Goal: Transaction & Acquisition: Purchase product/service

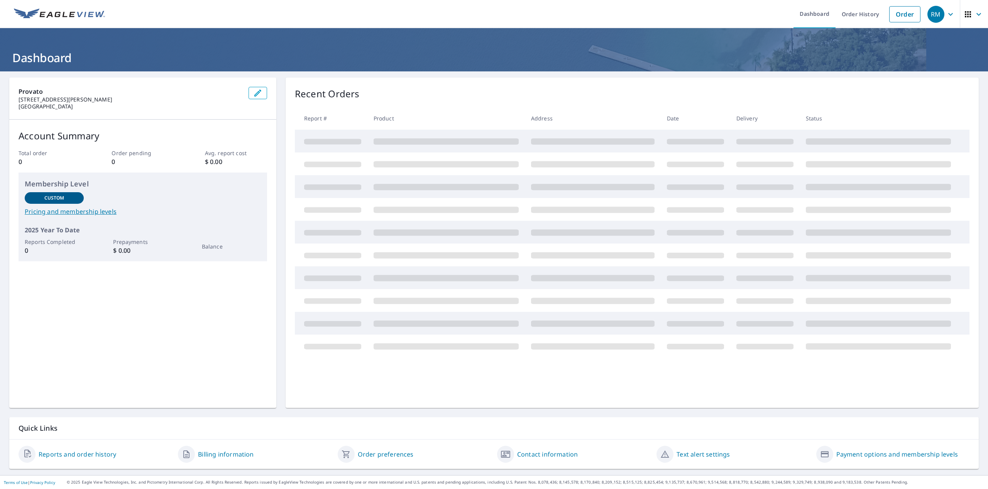
click at [967, 12] on icon "button" at bounding box center [968, 14] width 9 height 9
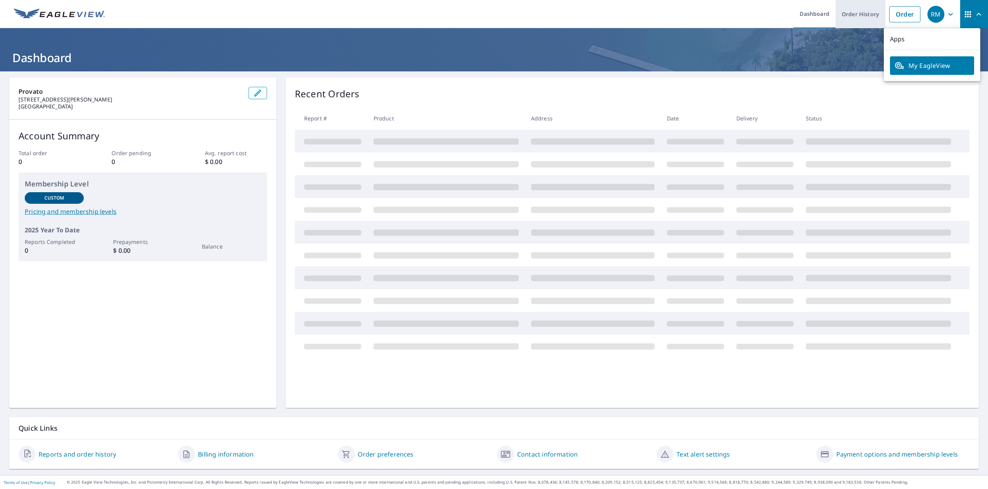
click at [848, 17] on link "Order History" at bounding box center [861, 14] width 50 height 28
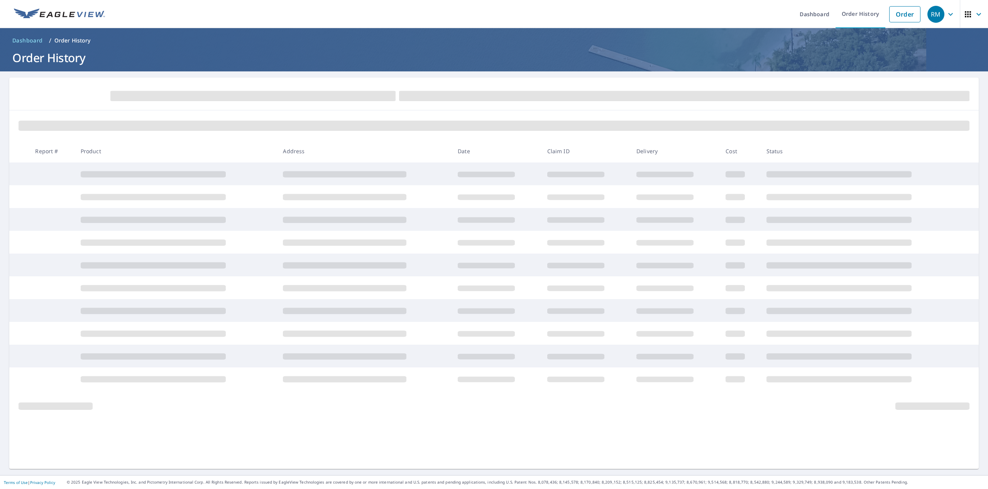
click at [947, 16] on icon "button" at bounding box center [950, 14] width 9 height 9
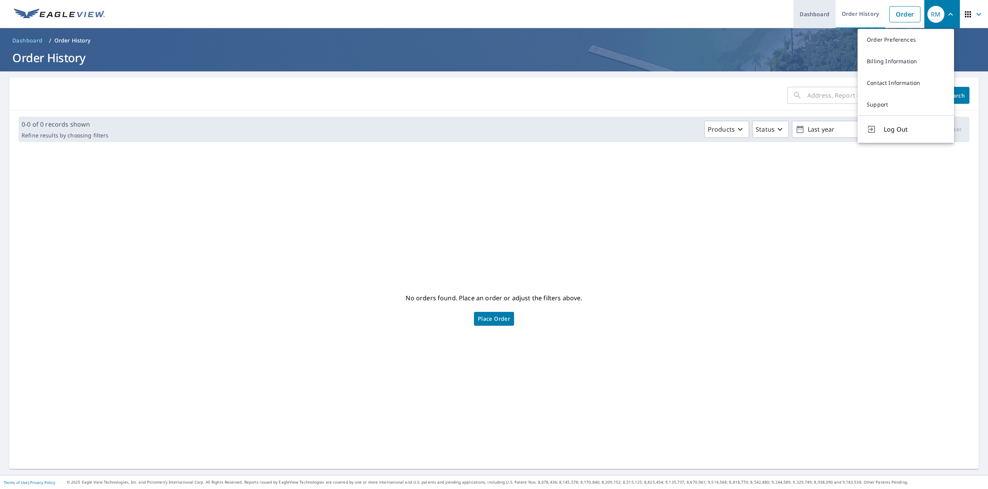
click at [818, 7] on link "Dashboard" at bounding box center [815, 14] width 42 height 28
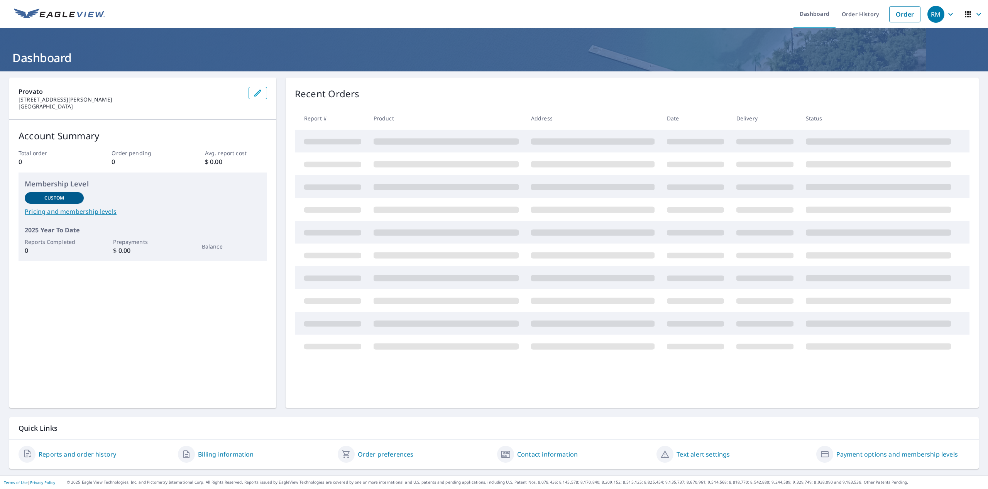
click at [974, 18] on icon "button" at bounding box center [978, 14] width 9 height 9
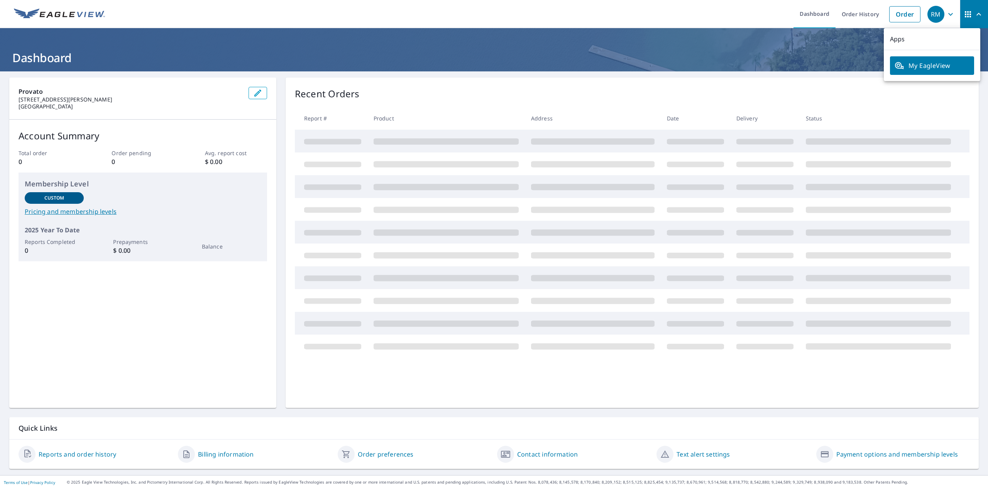
click at [926, 63] on span "My EagleView" at bounding box center [932, 65] width 75 height 9
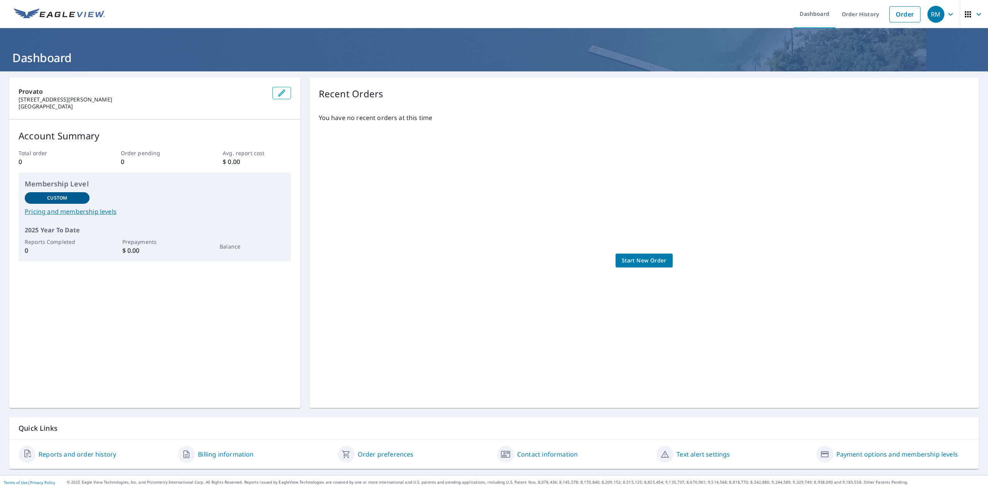
click at [949, 18] on icon "button" at bounding box center [950, 14] width 9 height 9
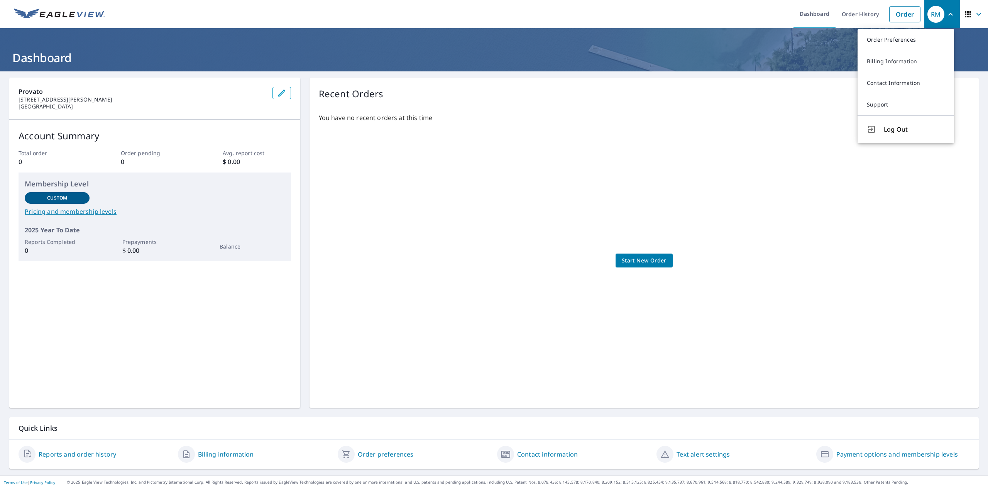
click at [111, 308] on div "Provato 6200 Rockside Woods Blvd N # 210 Independence, OH 44131 Account Summary…" at bounding box center [154, 243] width 291 height 330
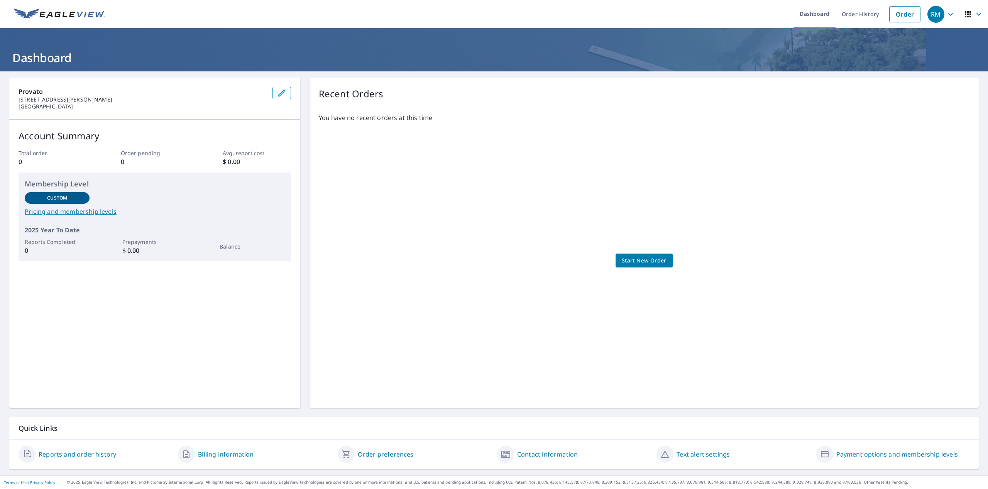
click at [281, 93] on icon "button" at bounding box center [281, 92] width 9 height 9
click at [979, 20] on span "button" at bounding box center [975, 14] width 22 height 19
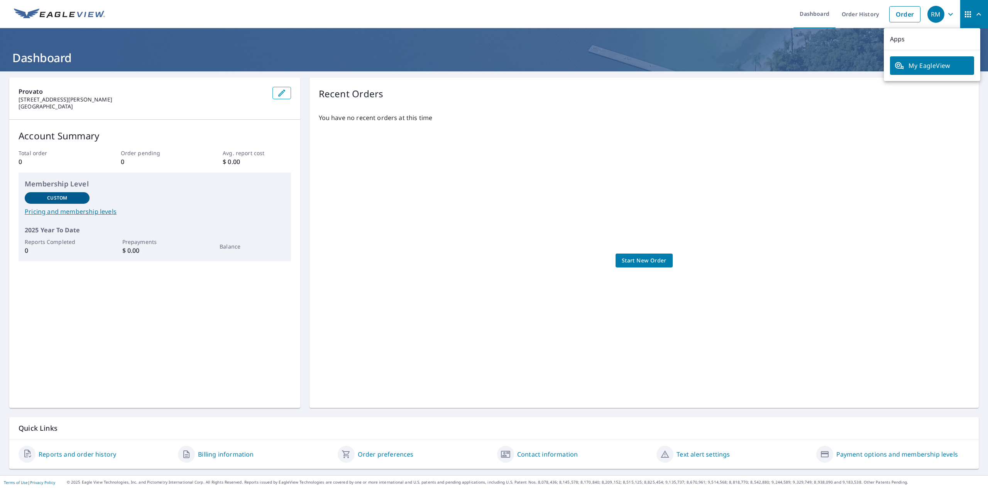
click at [61, 10] on img at bounding box center [59, 14] width 91 height 12
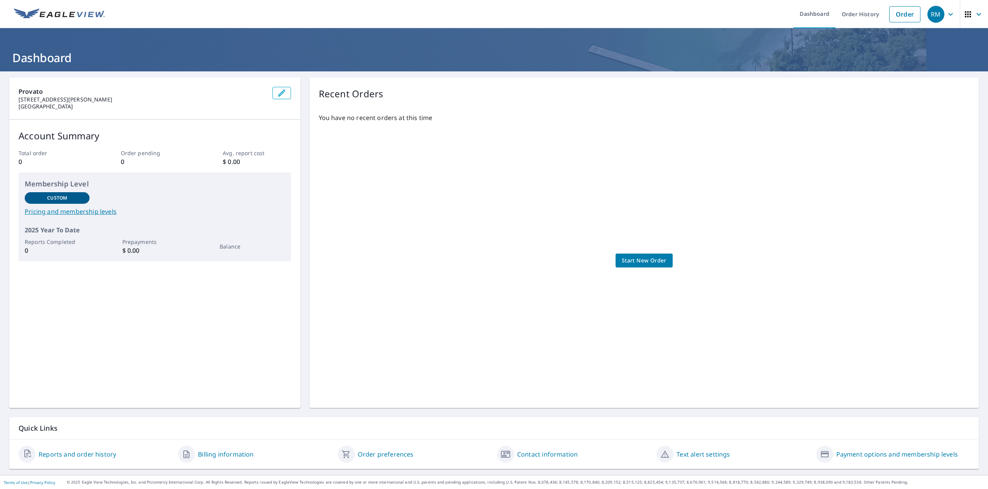
click at [935, 15] on div "RM" at bounding box center [936, 14] width 17 height 17
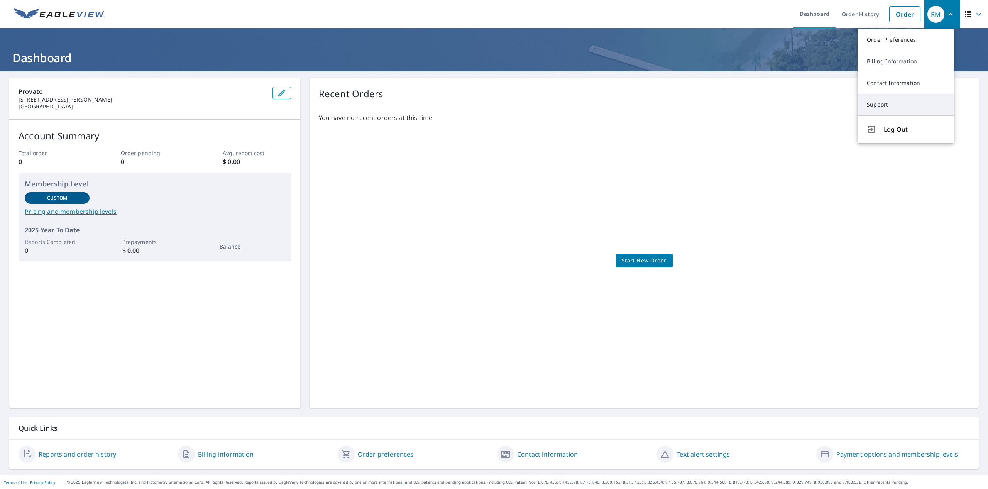
click at [891, 110] on link "Support" at bounding box center [906, 105] width 97 height 22
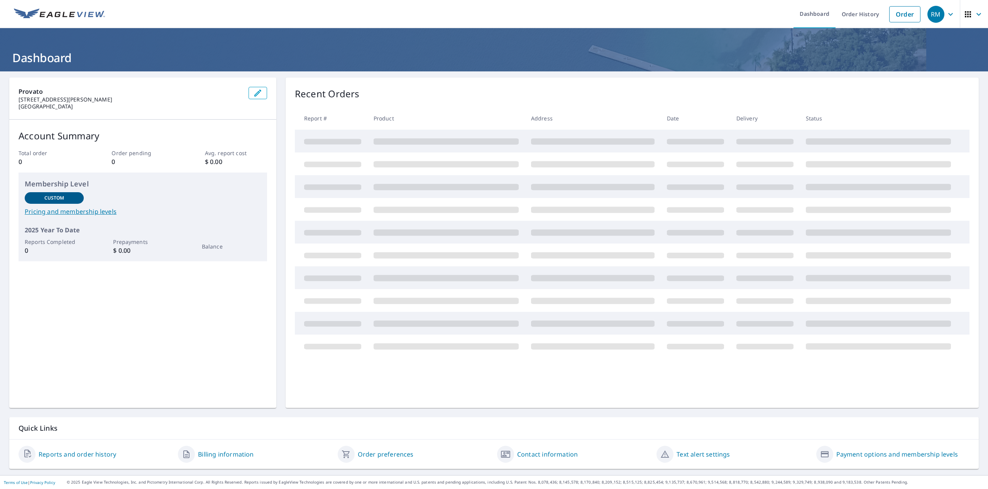
click at [935, 17] on div "RM" at bounding box center [936, 14] width 17 height 17
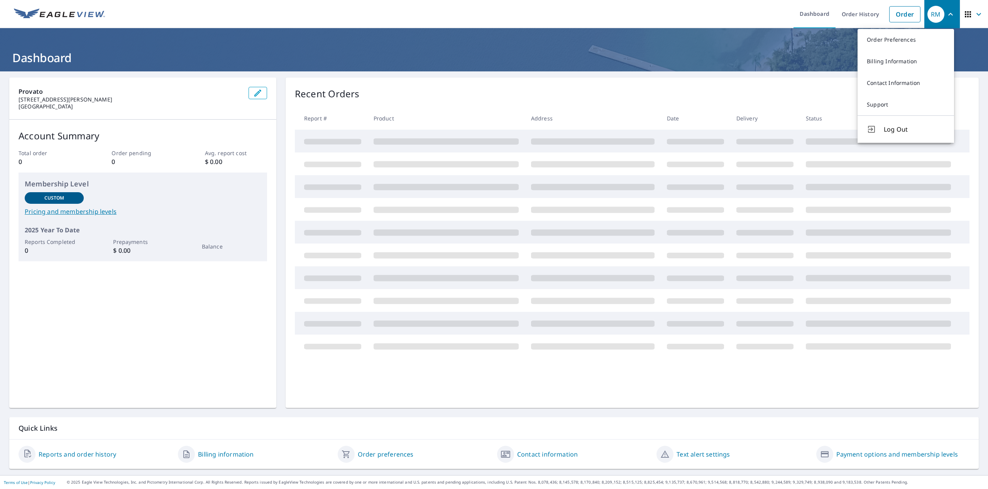
click at [967, 17] on icon "button" at bounding box center [968, 14] width 9 height 9
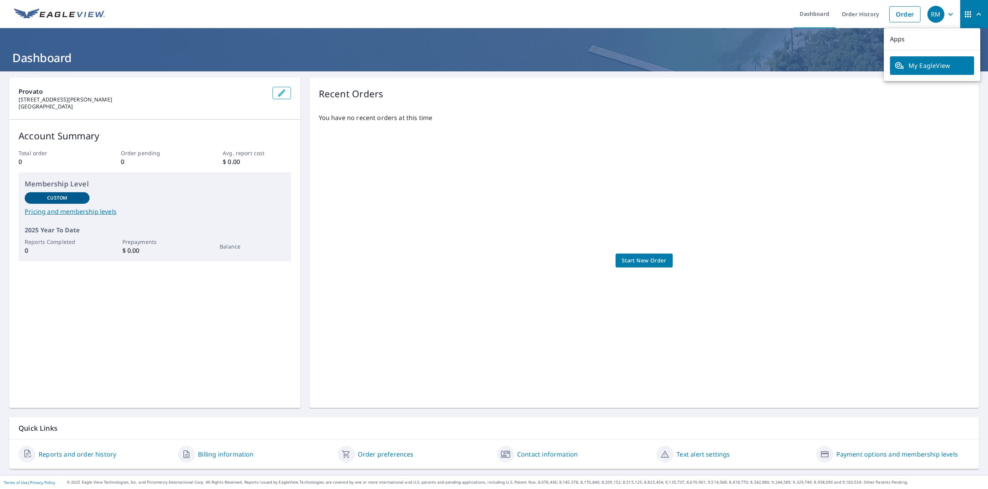
click at [922, 64] on span "My EagleView" at bounding box center [932, 65] width 75 height 9
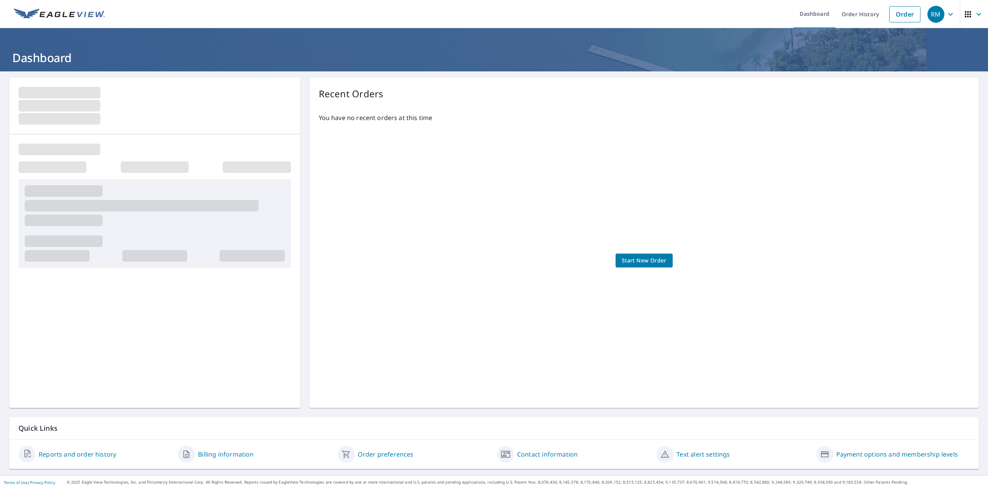
click at [97, 456] on link "Reports and order history" at bounding box center [78, 454] width 78 height 9
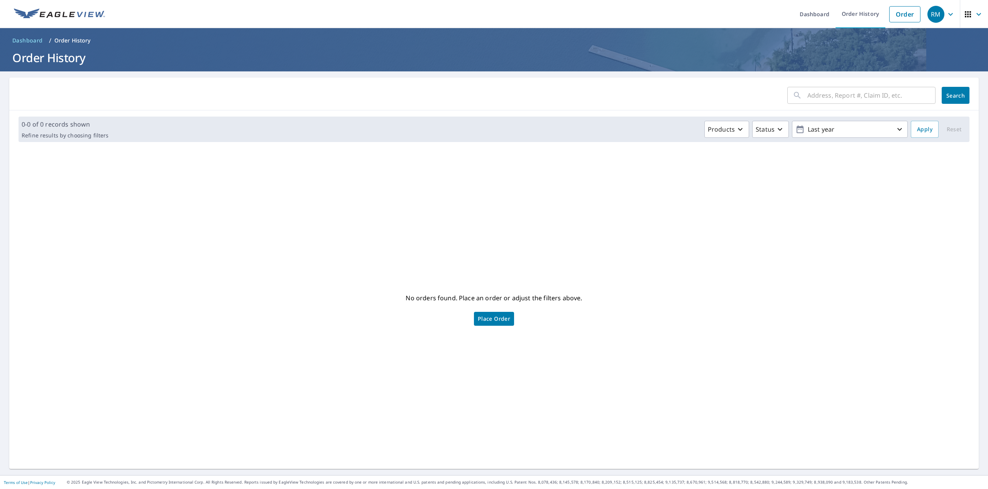
click at [71, 65] on h1 "Order History" at bounding box center [494, 58] width 970 height 16
click at [33, 39] on span "Dashboard" at bounding box center [27, 41] width 30 height 8
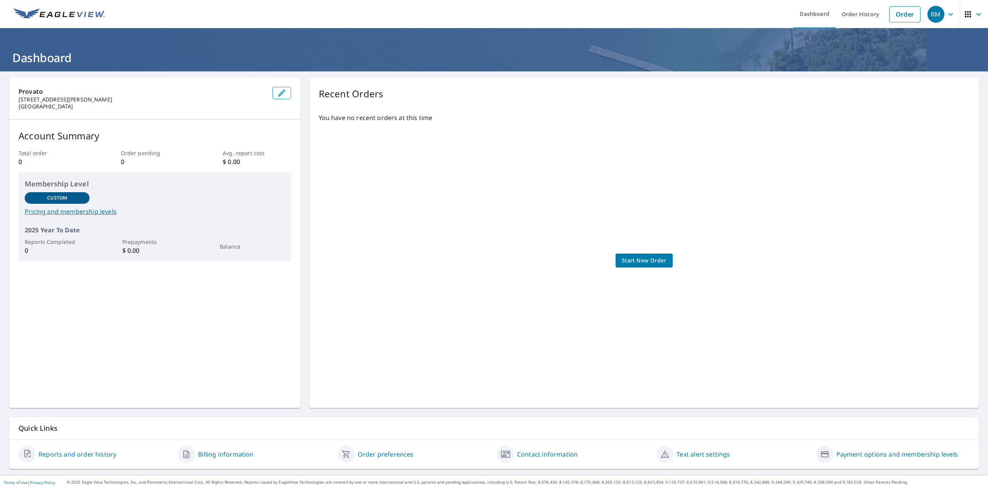
click at [940, 14] on span "RM" at bounding box center [942, 14] width 29 height 19
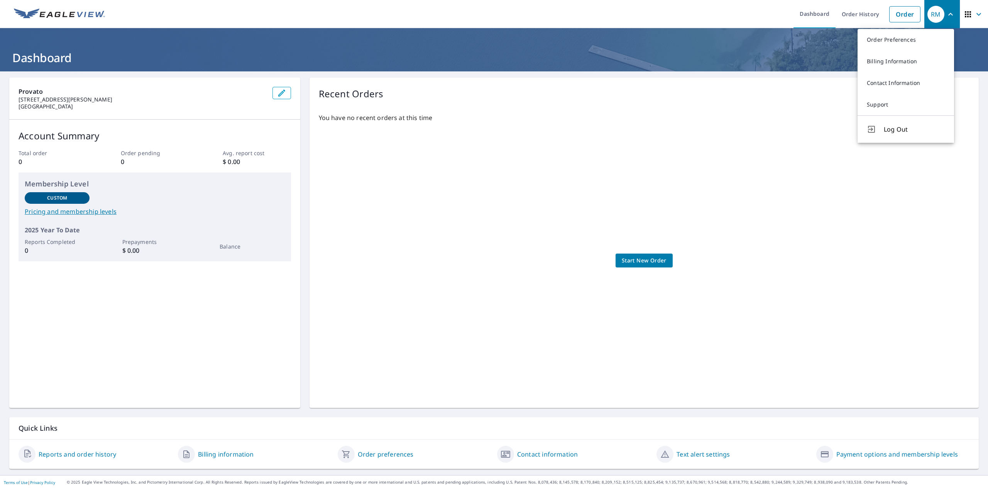
click at [757, 117] on p "You have no recent orders at this time" at bounding box center [644, 117] width 651 height 9
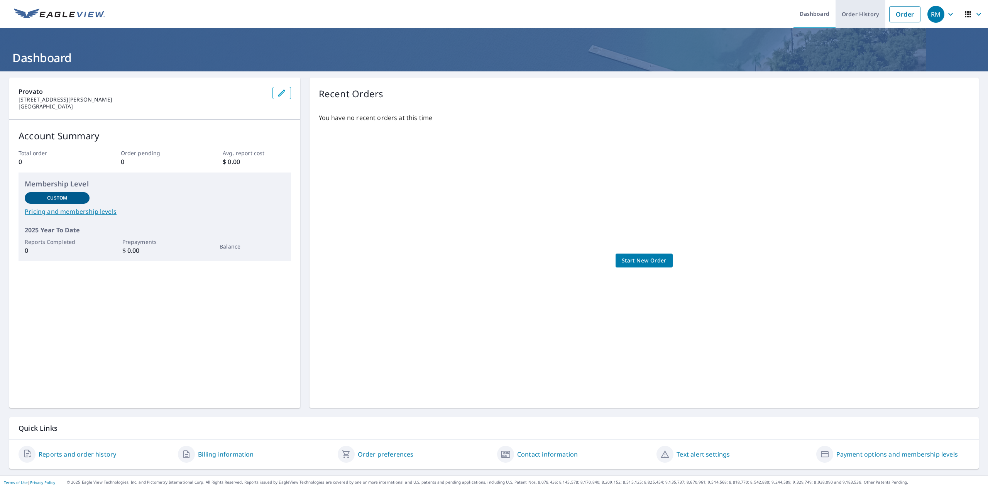
click at [852, 11] on link "Order History" at bounding box center [861, 14] width 50 height 28
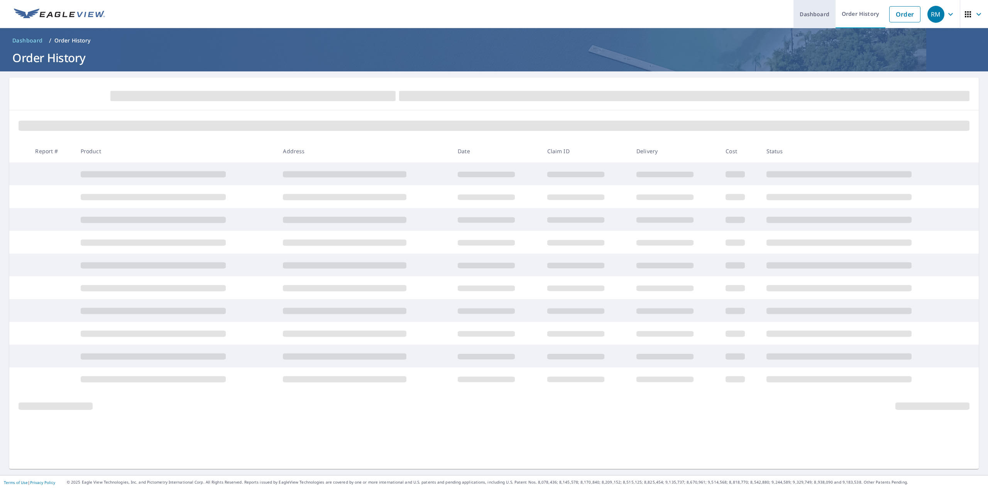
click at [807, 14] on link "Dashboard" at bounding box center [815, 14] width 42 height 28
click at [886, 14] on li "Order" at bounding box center [905, 14] width 39 height 28
click at [896, 17] on link "Order" at bounding box center [904, 14] width 31 height 16
click at [889, 18] on link "Order" at bounding box center [904, 14] width 31 height 16
click at [906, 20] on link "Order" at bounding box center [904, 14] width 31 height 16
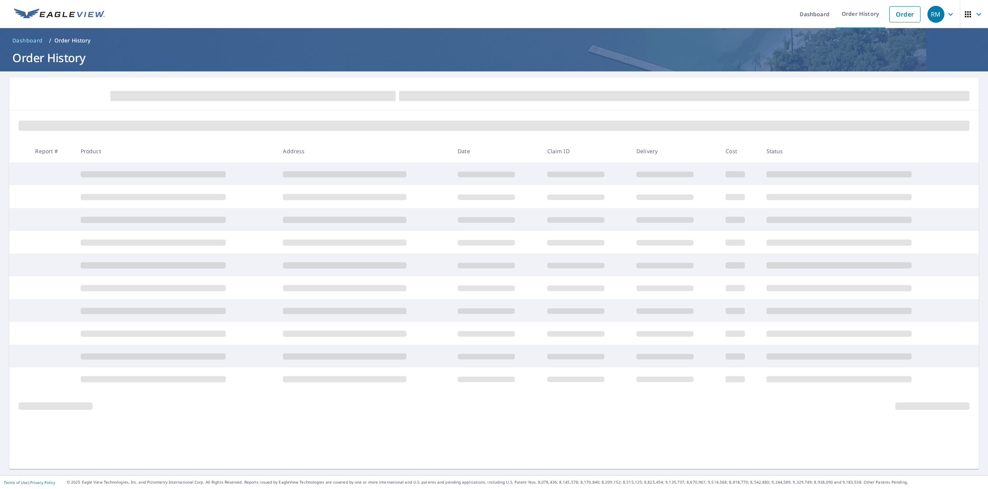
click at [974, 17] on icon "button" at bounding box center [978, 14] width 9 height 9
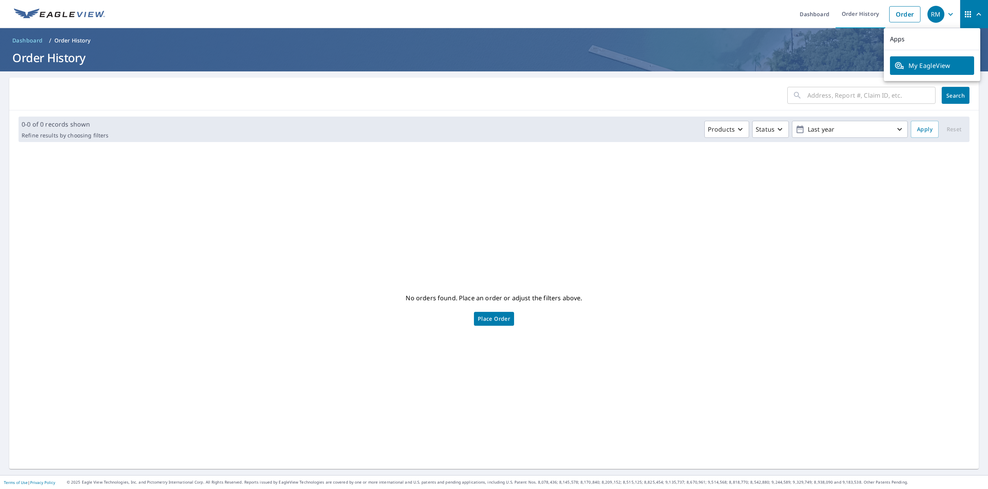
click at [829, 192] on div "No orders found. Place an order or adjust the filters above. Place Order" at bounding box center [493, 308] width 957 height 308
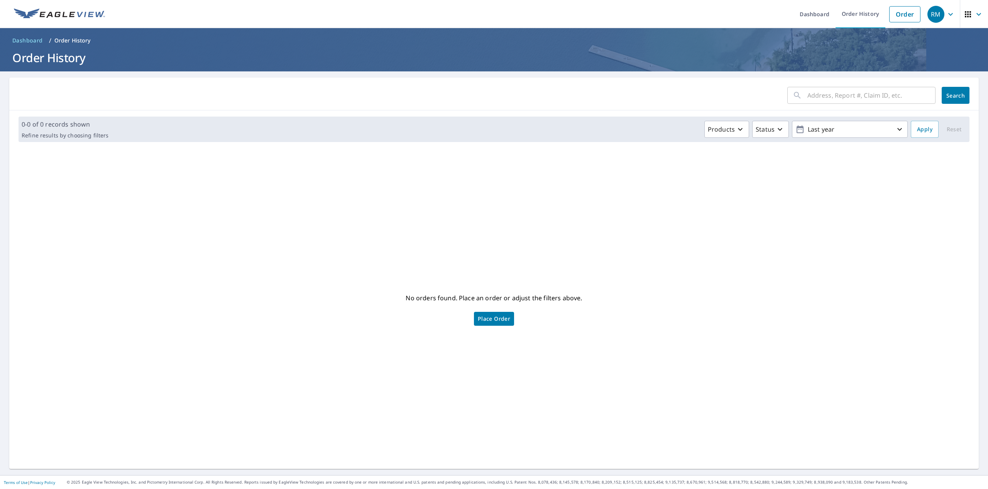
click at [499, 318] on span "Place Order" at bounding box center [494, 319] width 32 height 4
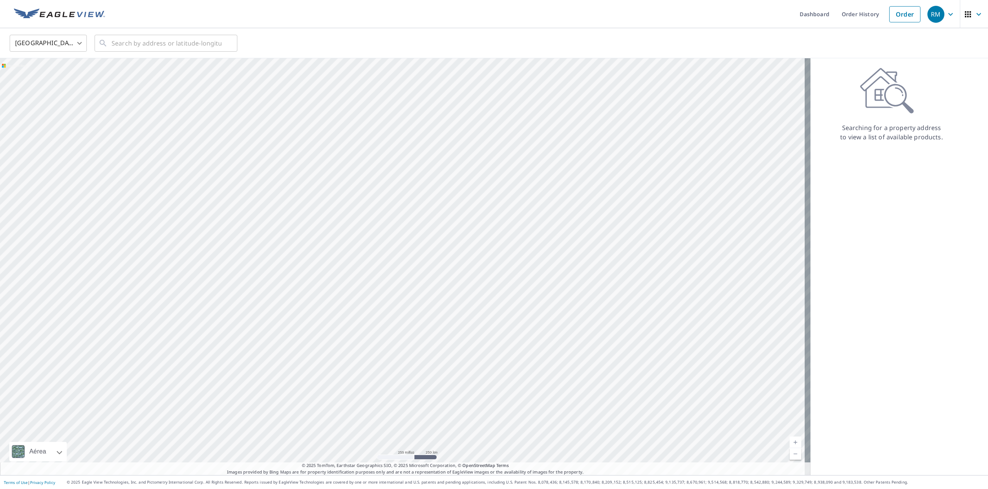
drag, startPoint x: 451, startPoint y: 245, endPoint x: 514, endPoint y: 170, distance: 98.1
click at [512, 166] on div at bounding box center [405, 266] width 811 height 417
click at [68, 15] on img at bounding box center [59, 14] width 91 height 12
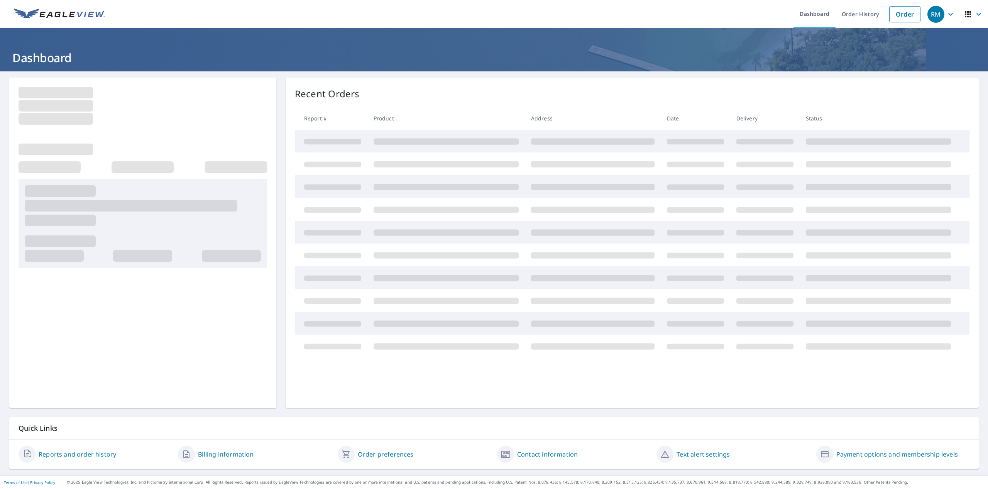
click at [946, 19] on icon "button" at bounding box center [950, 14] width 9 height 9
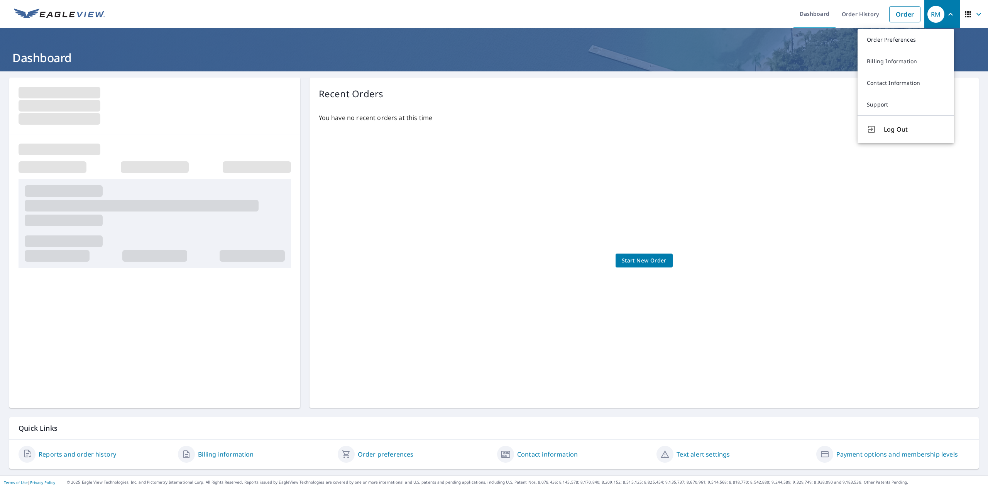
click at [946, 19] on icon "button" at bounding box center [950, 14] width 9 height 9
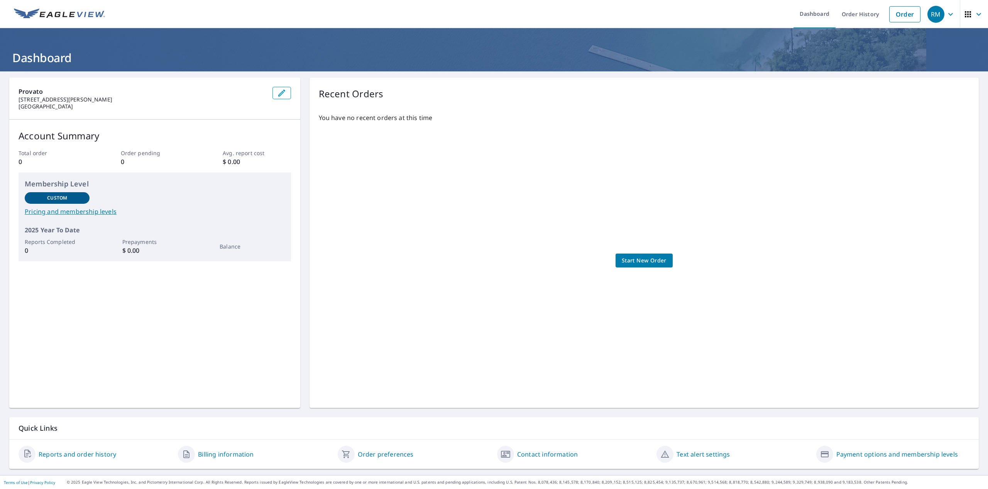
click at [966, 15] on icon "button" at bounding box center [968, 14] width 9 height 9
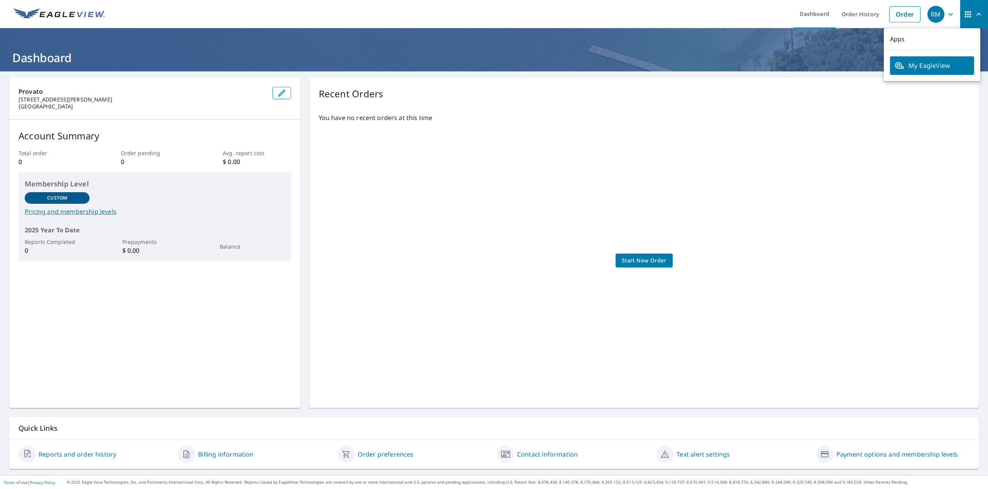
click at [663, 217] on div "You have no recent orders at this time Start New Order" at bounding box center [644, 253] width 651 height 292
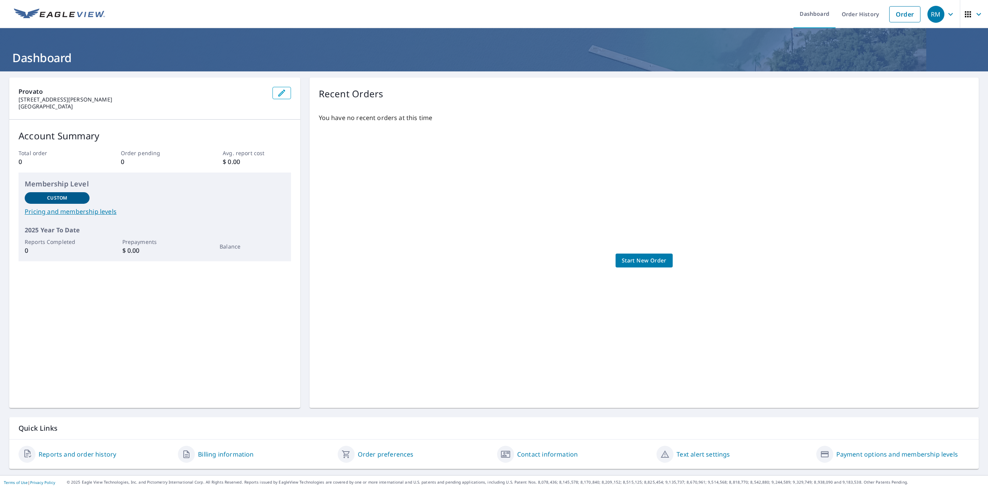
click at [965, 17] on icon "button" at bounding box center [968, 14] width 6 height 6
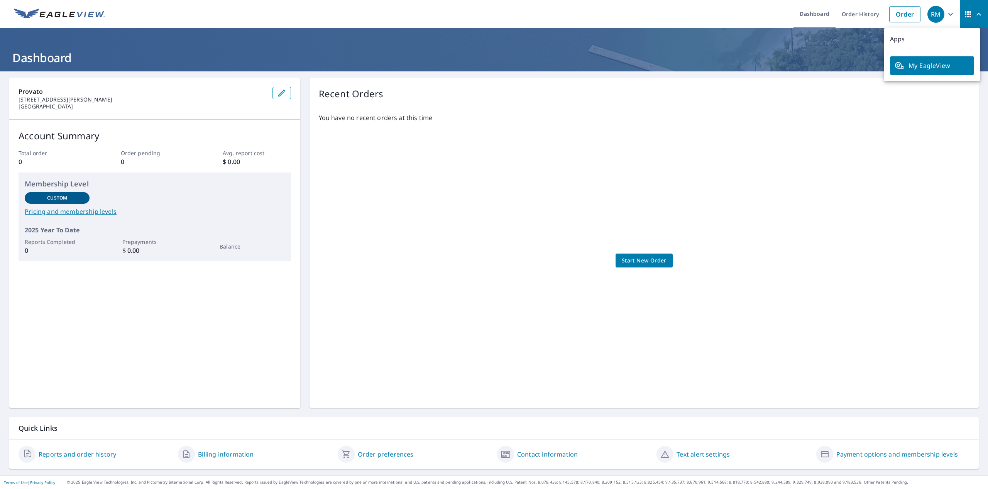
click at [928, 19] on div "RM" at bounding box center [936, 14] width 17 height 17
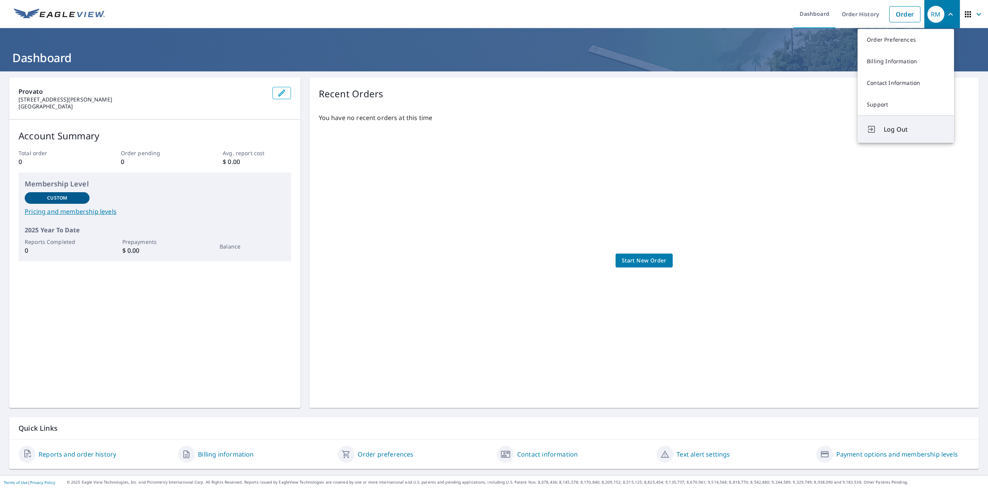
click at [904, 122] on button "Log Out" at bounding box center [906, 128] width 97 height 27
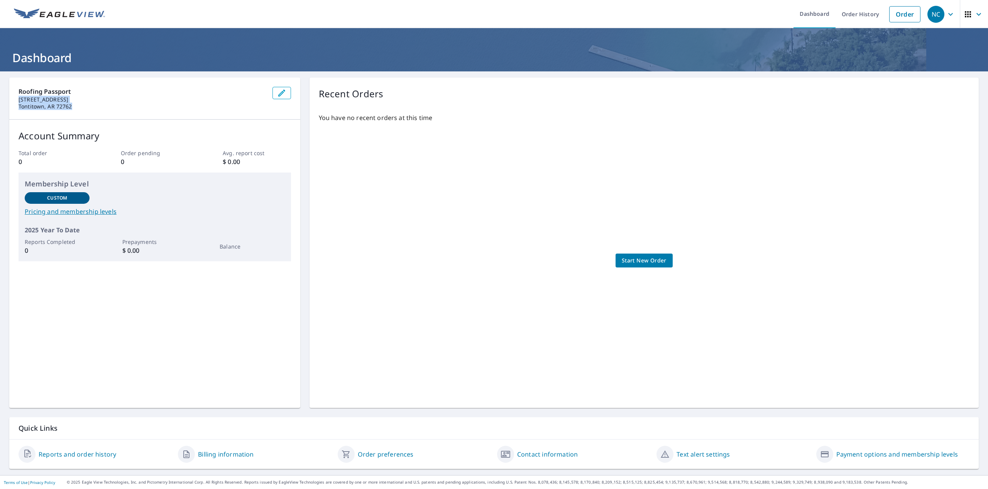
drag, startPoint x: 18, startPoint y: 100, endPoint x: 88, endPoint y: 106, distance: 69.7
click at [88, 106] on div "Roofing Passport 171 Naples Street Tontitown, AR 72762" at bounding box center [143, 98] width 248 height 23
click at [617, 215] on div "You have no recent orders at this time Start New Order" at bounding box center [644, 253] width 651 height 292
click at [935, 15] on div "NC" at bounding box center [936, 14] width 17 height 17
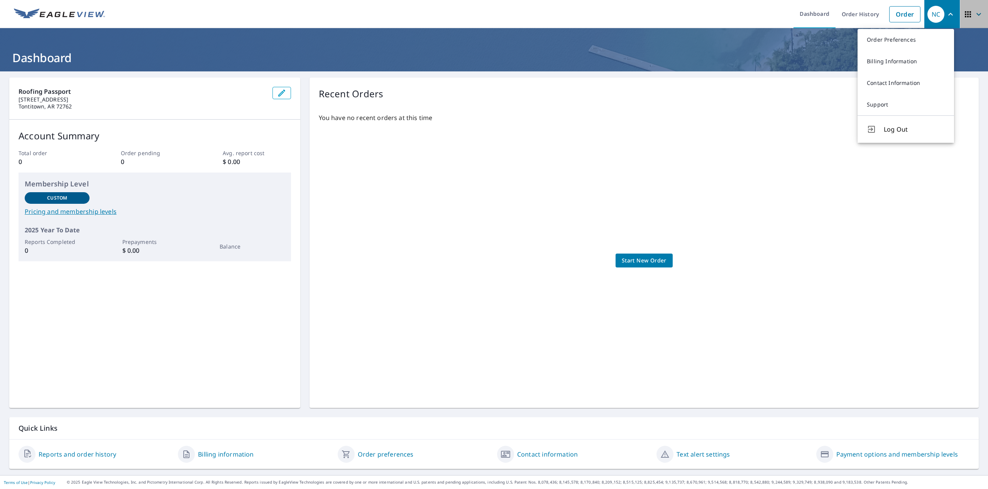
click at [968, 17] on span "button" at bounding box center [975, 14] width 22 height 19
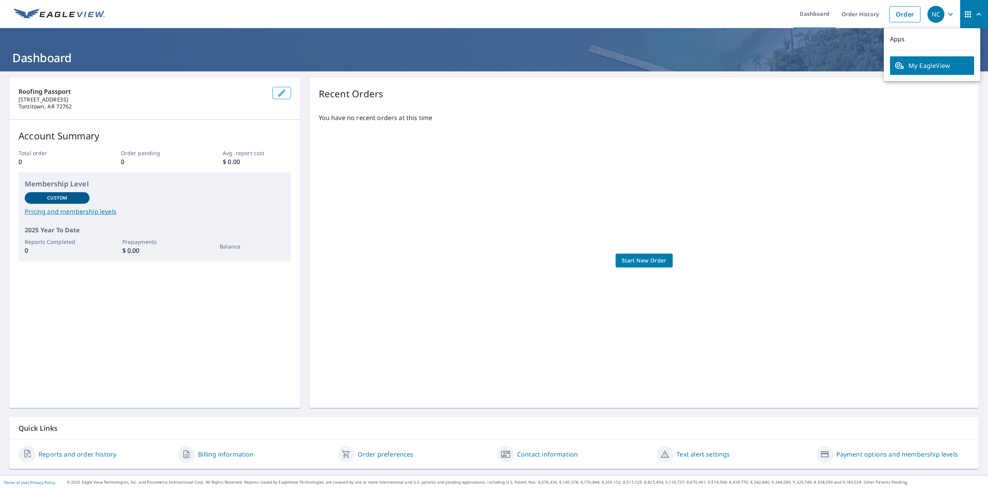
click at [920, 73] on link "My EagleView" at bounding box center [932, 65] width 84 height 19
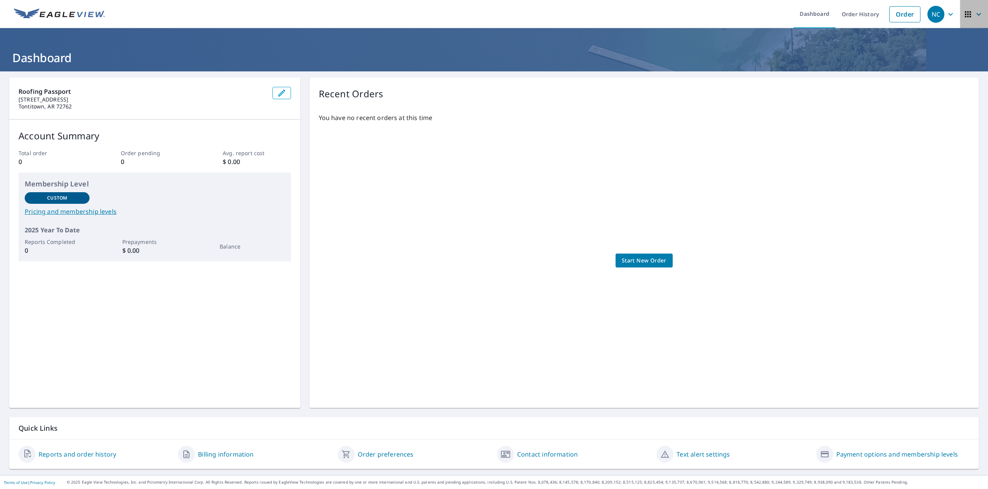
click at [976, 15] on icon "button" at bounding box center [978, 14] width 9 height 9
